Goal: Information Seeking & Learning: Learn about a topic

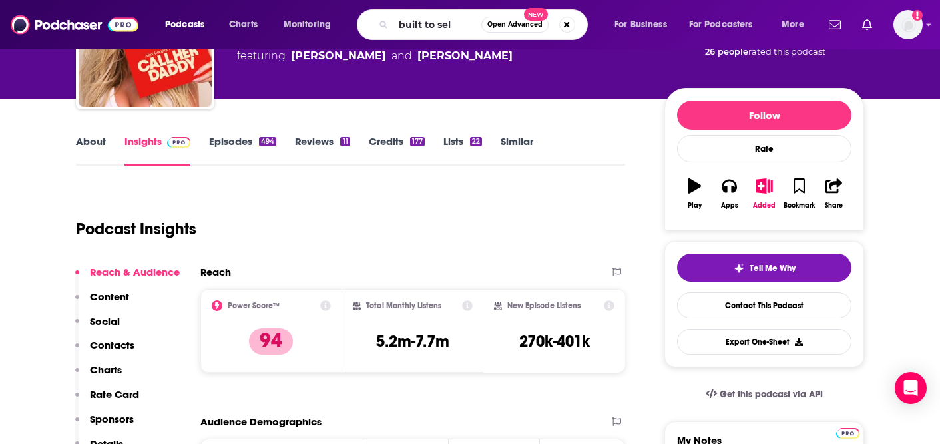
type input "built to sell"
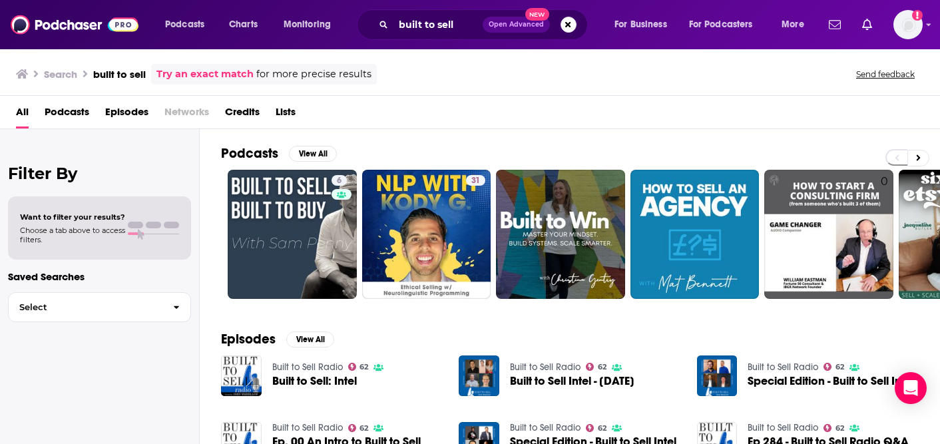
click at [312, 368] on link "Built to Sell Radio" at bounding box center [307, 366] width 71 height 11
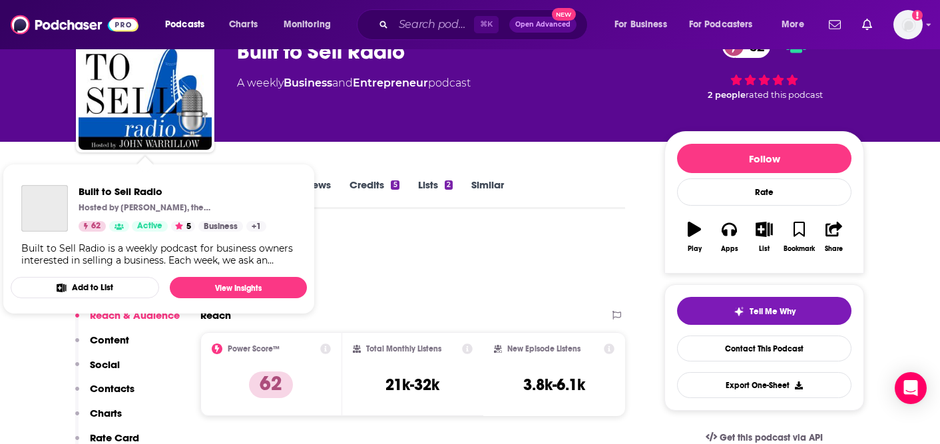
scroll to position [34, 0]
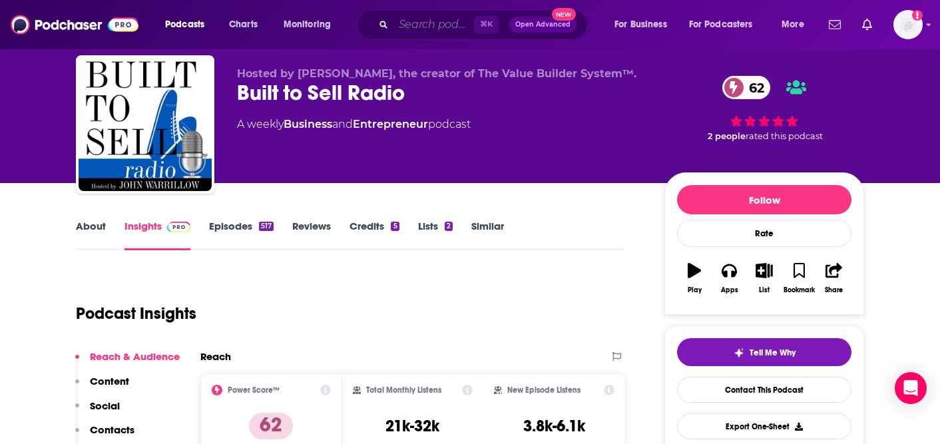
click at [444, 23] on input "Search podcasts, credits, & more..." at bounding box center [433, 24] width 81 height 21
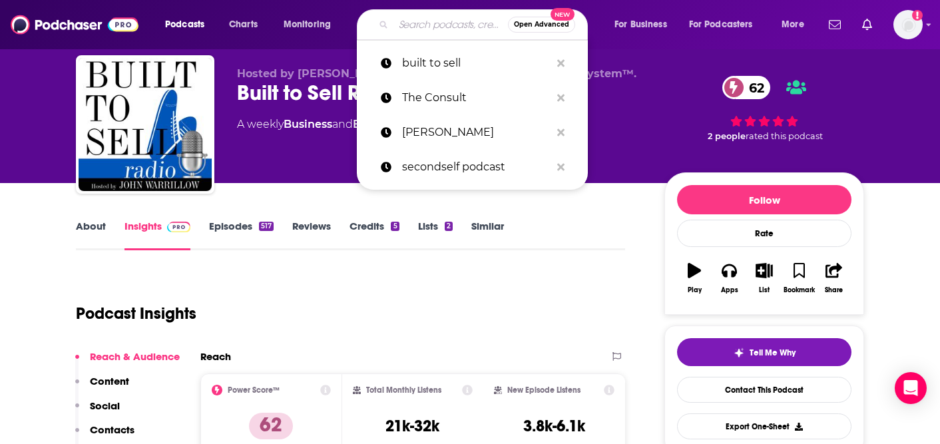
paste input "Something You Should Know"
type input "Something You Should Know"
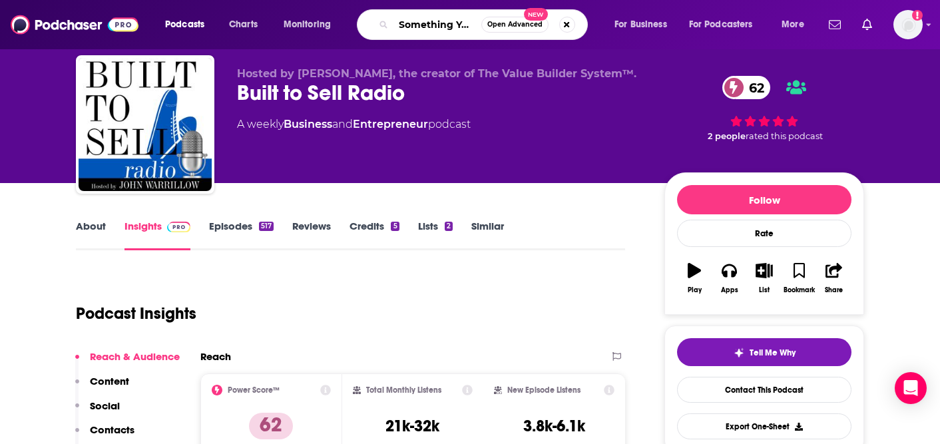
scroll to position [0, 67]
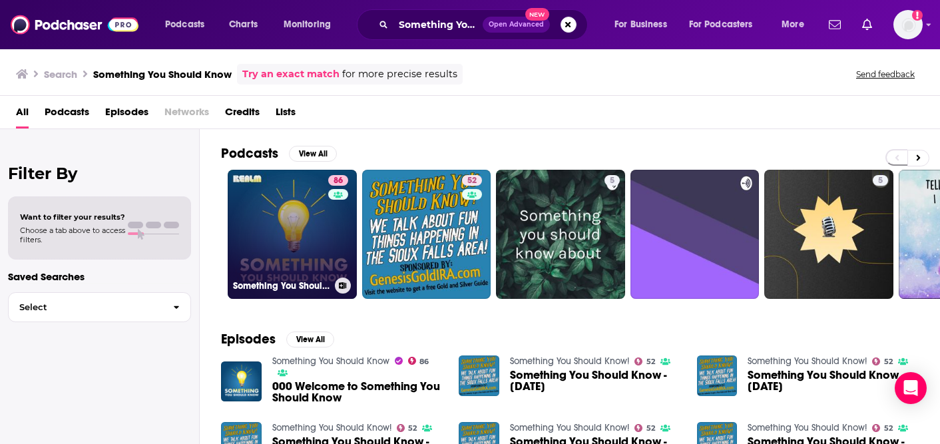
click at [292, 212] on link "86 Something You Should Know" at bounding box center [292, 234] width 129 height 129
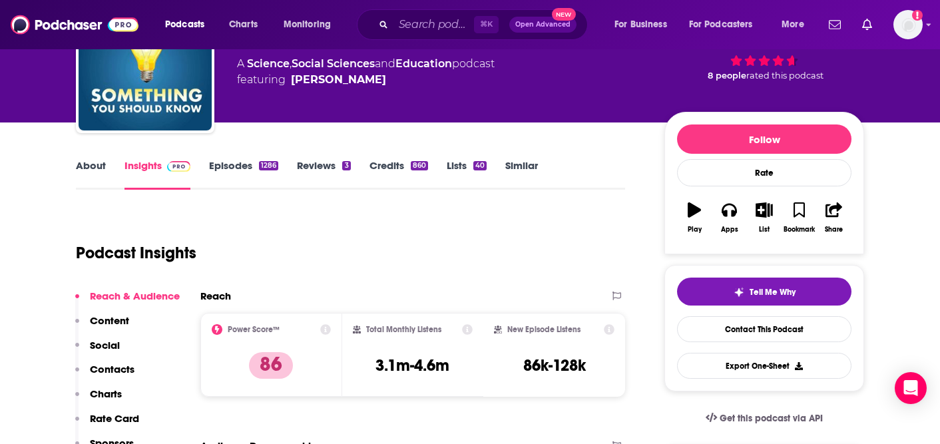
scroll to position [96, 0]
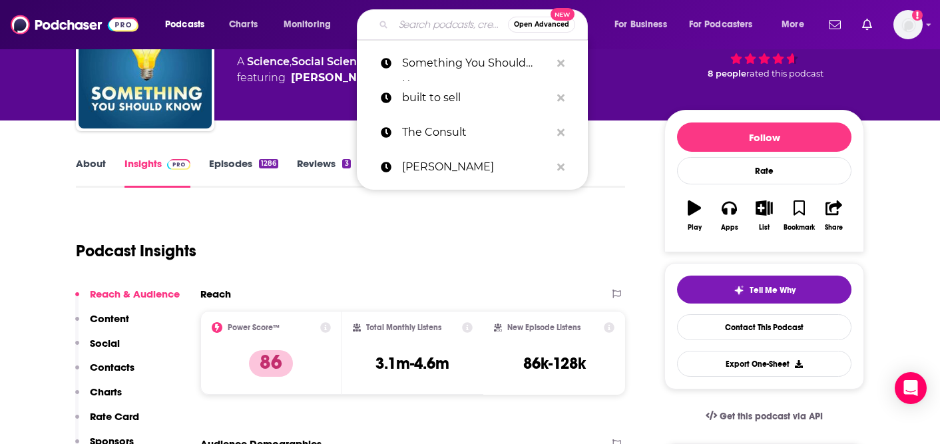
click at [441, 27] on input "Search podcasts, credits, & more..." at bounding box center [450, 24] width 114 height 21
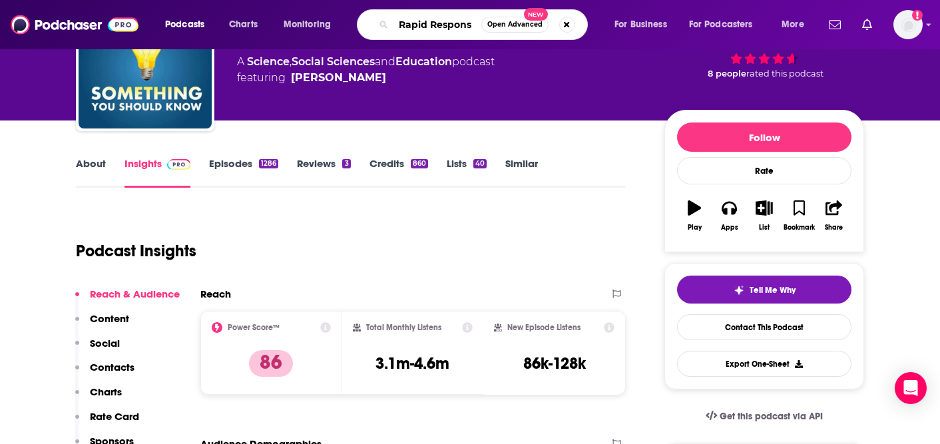
type input "Rapid Response"
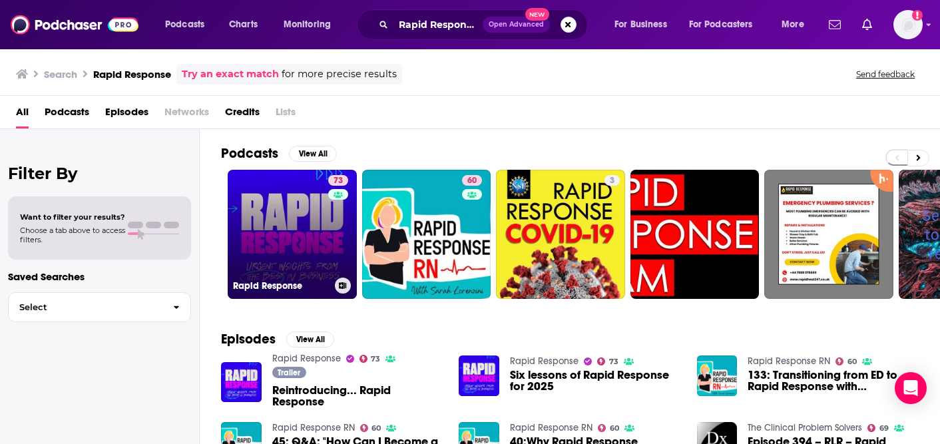
click at [249, 230] on link "73 Rapid Response" at bounding box center [292, 234] width 129 height 129
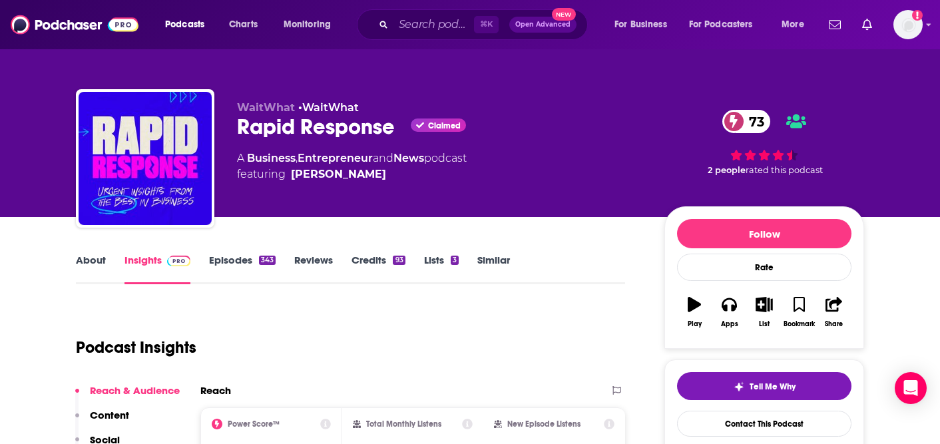
scroll to position [94, 0]
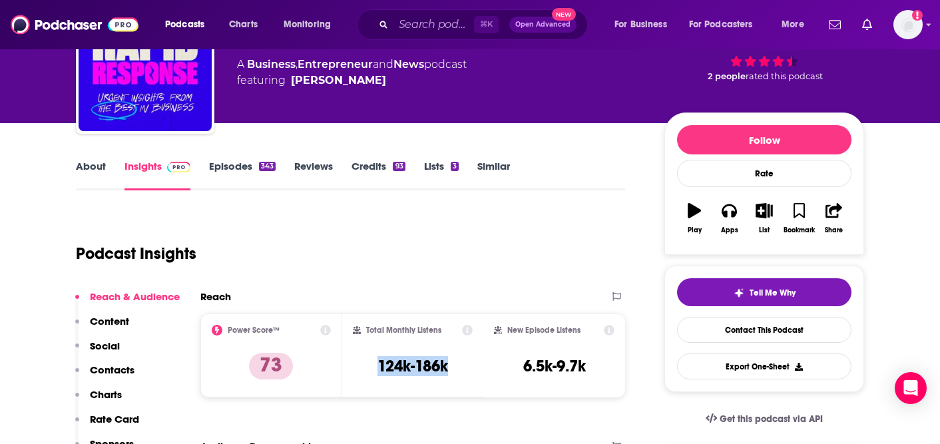
drag, startPoint x: 465, startPoint y: 368, endPoint x: 371, endPoint y: 364, distance: 93.9
click at [371, 364] on div "Total Monthly Listens 124k-186k" at bounding box center [413, 355] width 120 height 61
copy h3 "124k-186k"
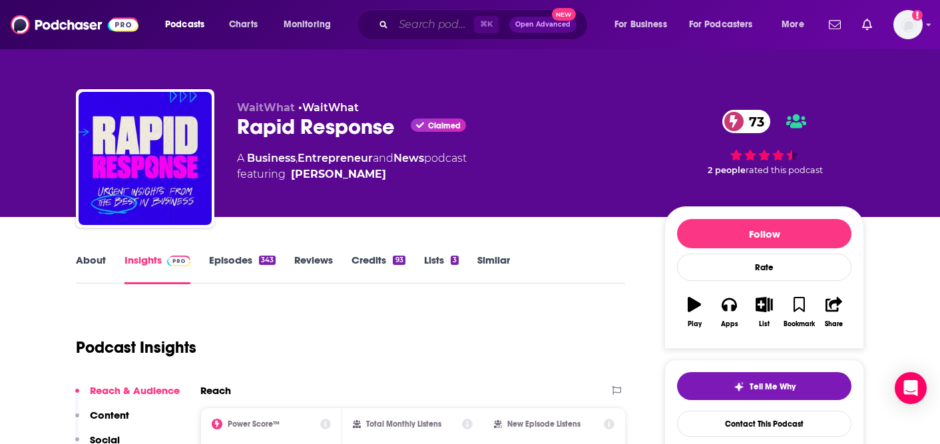
click at [428, 31] on input "Search podcasts, credits, & more..." at bounding box center [433, 24] width 81 height 21
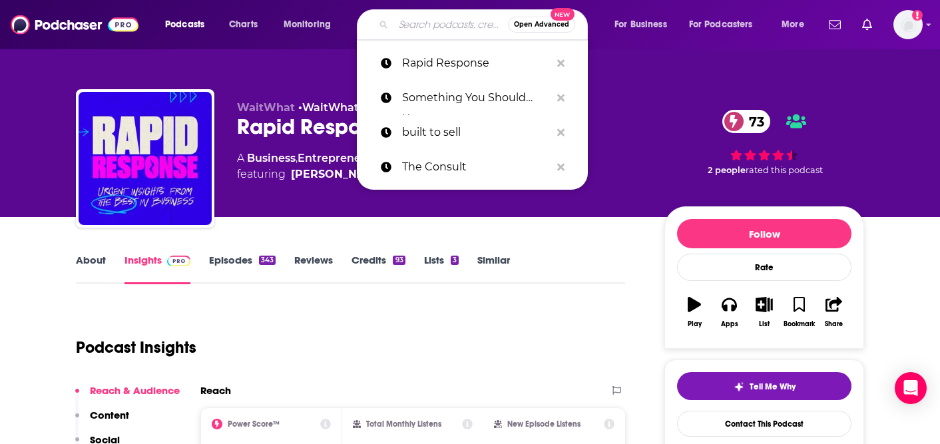
paste input "MarTech Podcast"
type input "MarTech Podcast"
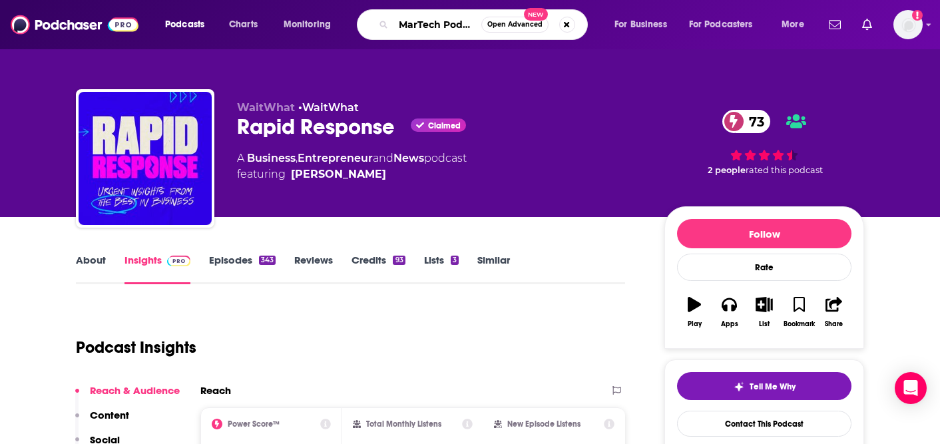
scroll to position [0, 7]
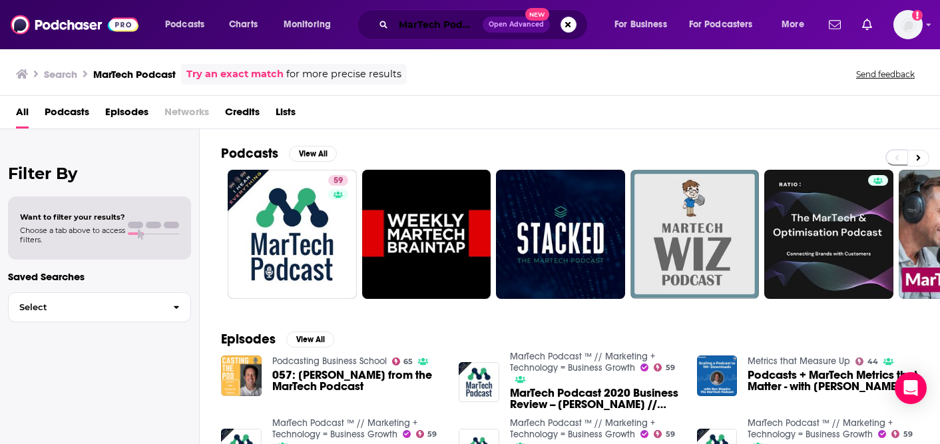
click at [440, 31] on input "MarTech Podcast" at bounding box center [437, 24] width 89 height 21
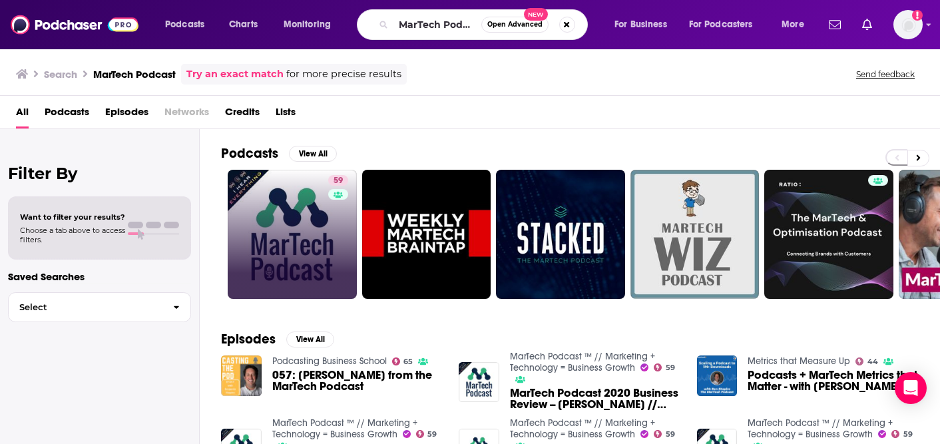
click at [306, 216] on link "59" at bounding box center [292, 234] width 129 height 129
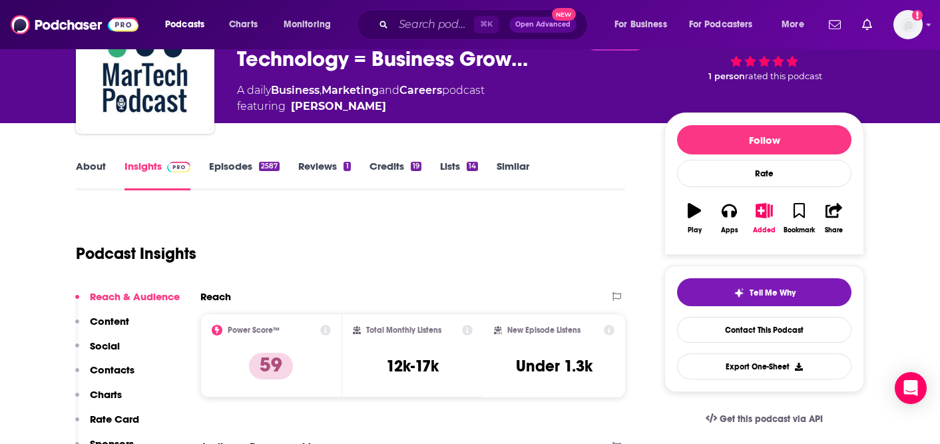
scroll to position [140, 0]
